Goal: Task Accomplishment & Management: Manage account settings

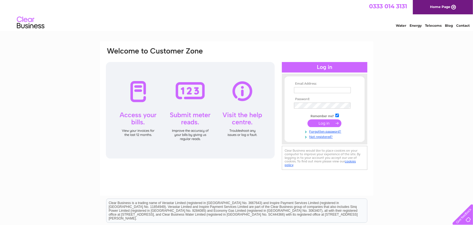
type input "azam@computer-division.com"
click at [321, 124] on input "submit" at bounding box center [325, 123] width 34 height 8
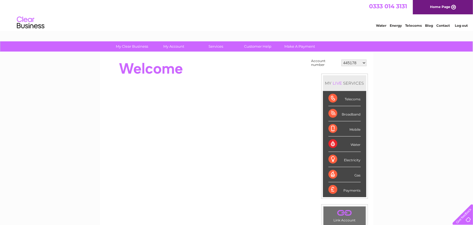
click at [342, 142] on div "Water" at bounding box center [344, 144] width 32 height 15
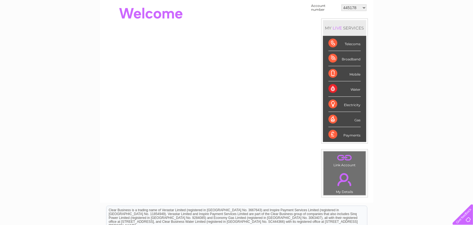
click at [349, 89] on div "Water" at bounding box center [344, 88] width 32 height 15
click at [333, 88] on div "Water" at bounding box center [344, 88] width 32 height 15
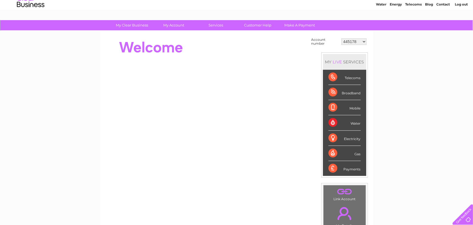
scroll to position [0, 0]
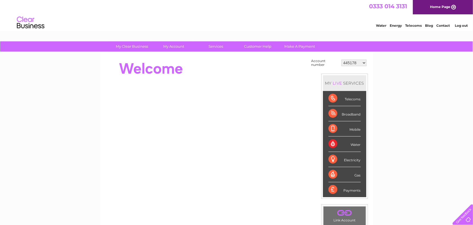
click at [347, 63] on select "445178 1137402 1137540 30264257 30271366 30285458" at bounding box center [353, 63] width 25 height 7
select select "1137402"
click at [342, 60] on select "445178 1137402 1137540 30264257 30271366 30285458" at bounding box center [353, 63] width 25 height 7
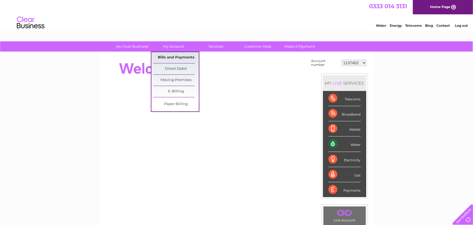
click at [175, 54] on link "Bills and Payments" at bounding box center [176, 57] width 46 height 11
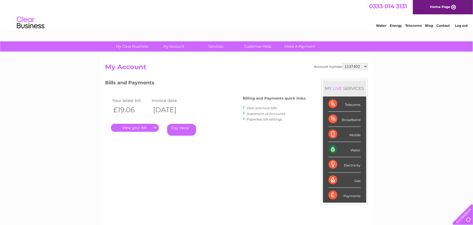
scroll to position [28, 0]
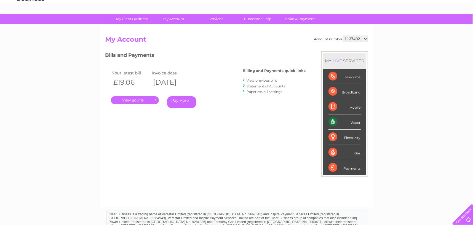
click at [264, 81] on link "View previous bills" at bounding box center [262, 80] width 30 height 4
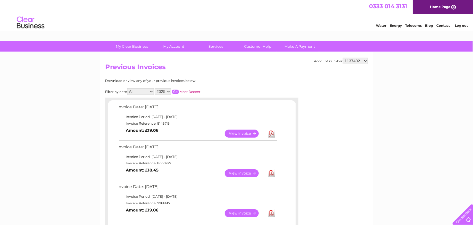
click at [241, 133] on link "View" at bounding box center [245, 134] width 41 height 8
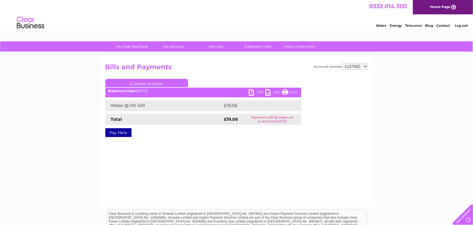
click at [257, 93] on link "PDF" at bounding box center [257, 93] width 17 height 8
click at [441, 25] on link "Contact" at bounding box center [443, 25] width 14 height 4
